Goal: Information Seeking & Learning: Find specific page/section

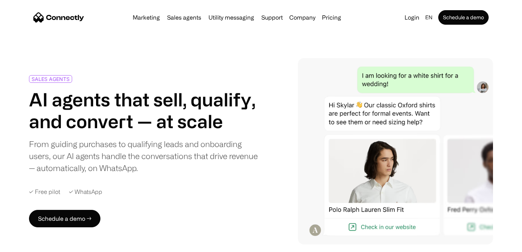
click at [459, 208] on img at bounding box center [395, 151] width 195 height 186
click at [272, 16] on link "Support" at bounding box center [271, 18] width 27 height 6
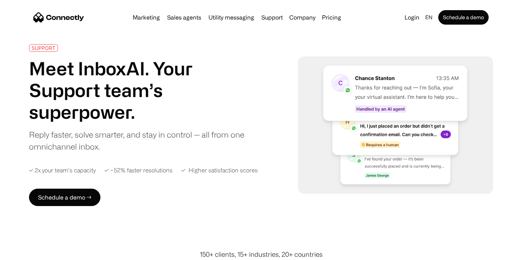
scroll to position [16, 0]
